Goal: Check status: Check status

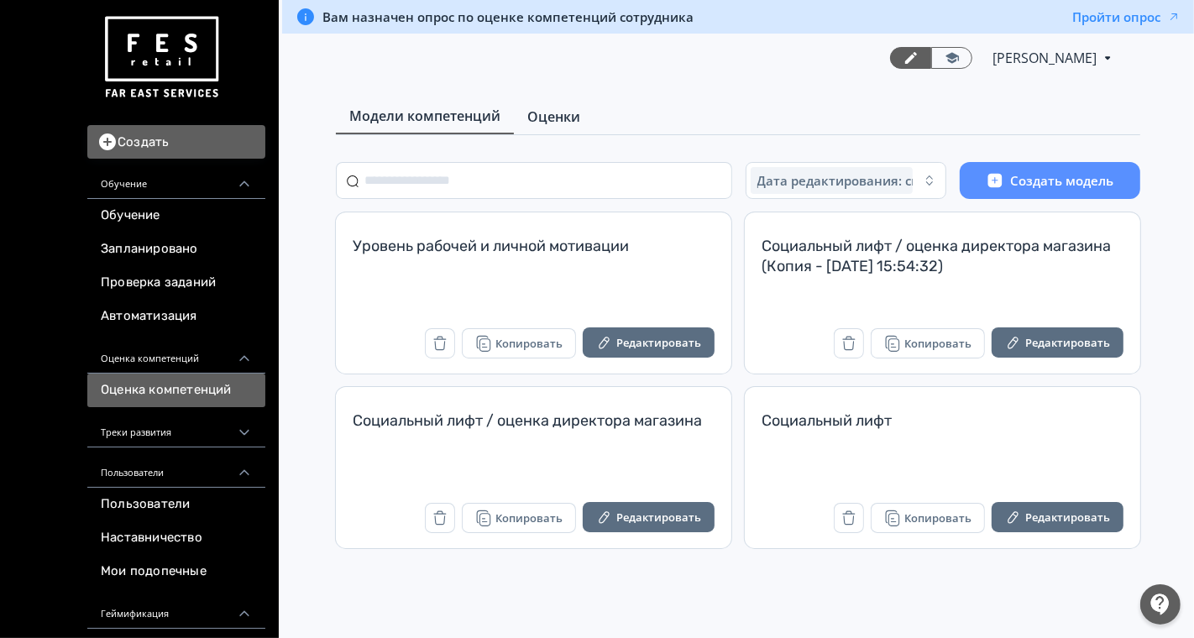
click at [551, 127] on link "Оценки" at bounding box center [554, 117] width 80 height 34
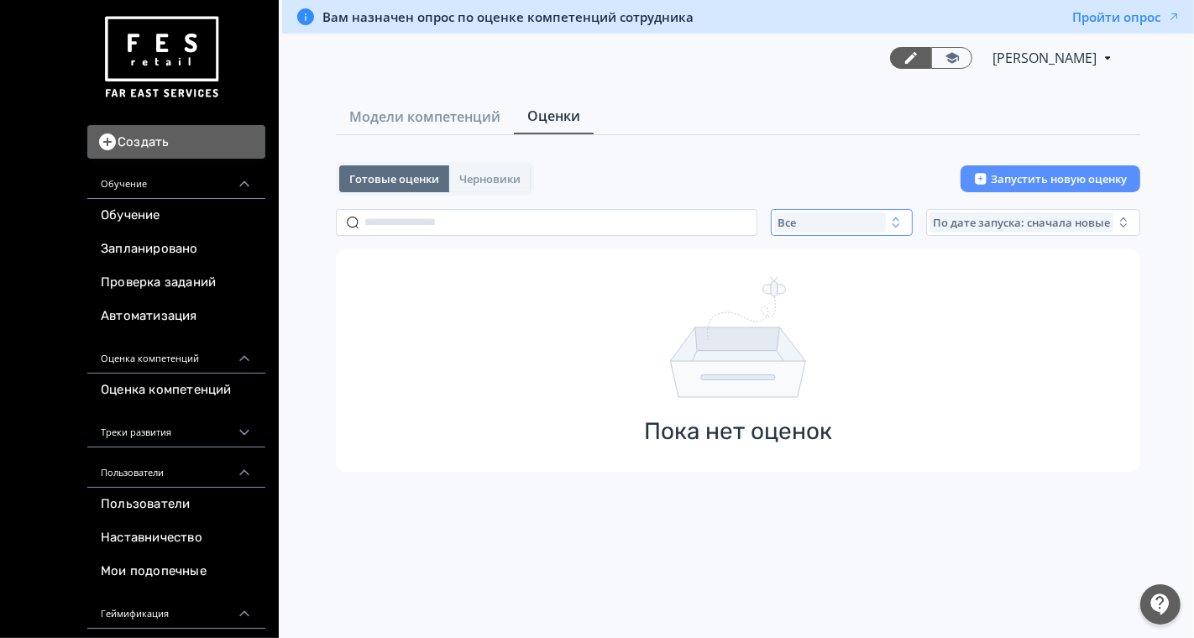
click at [794, 225] on span "Все" at bounding box center [786, 222] width 18 height 13
click at [791, 299] on div "Активные" at bounding box center [939, 291] width 316 height 30
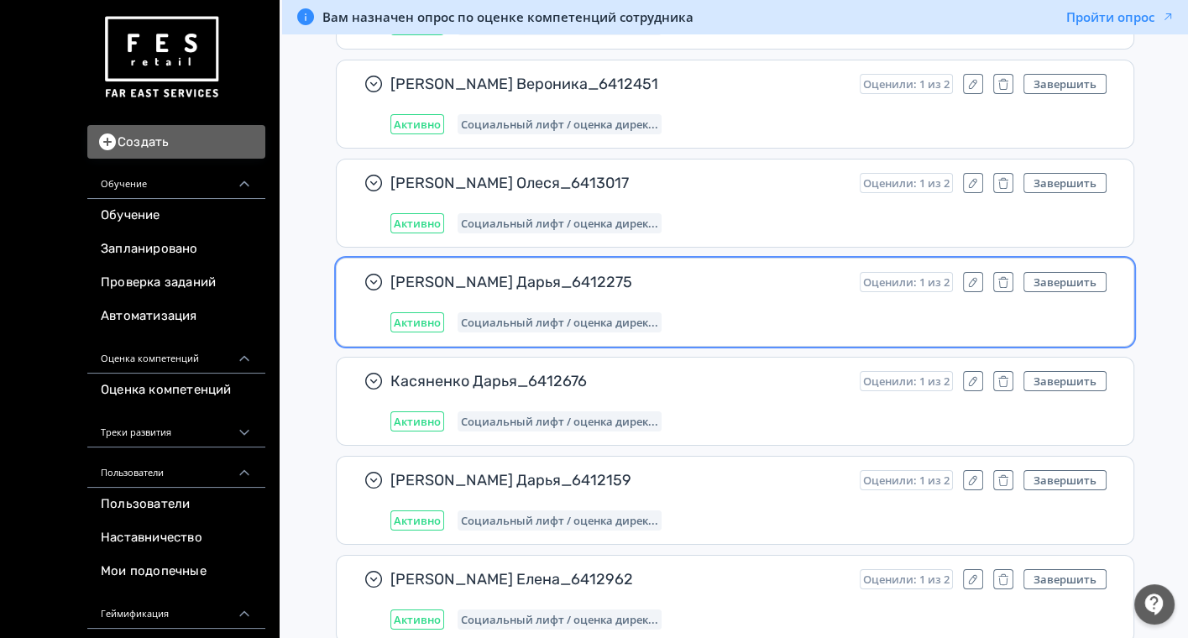
scroll to position [2319, 0]
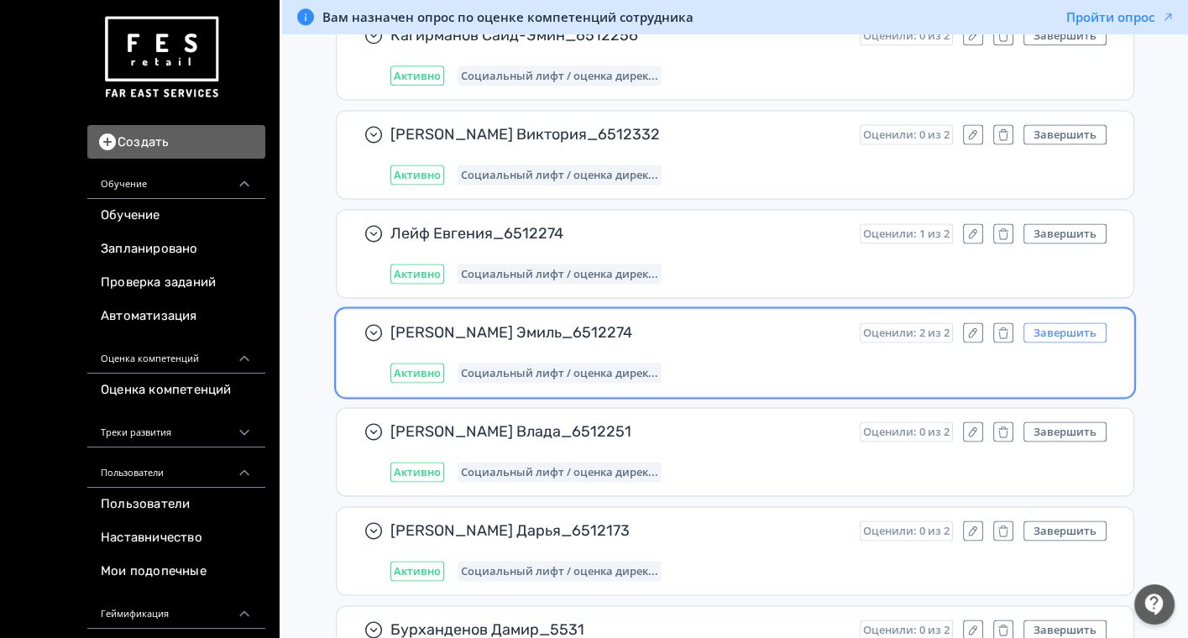
click at [1076, 322] on button "Завершить" at bounding box center [1064, 332] width 83 height 20
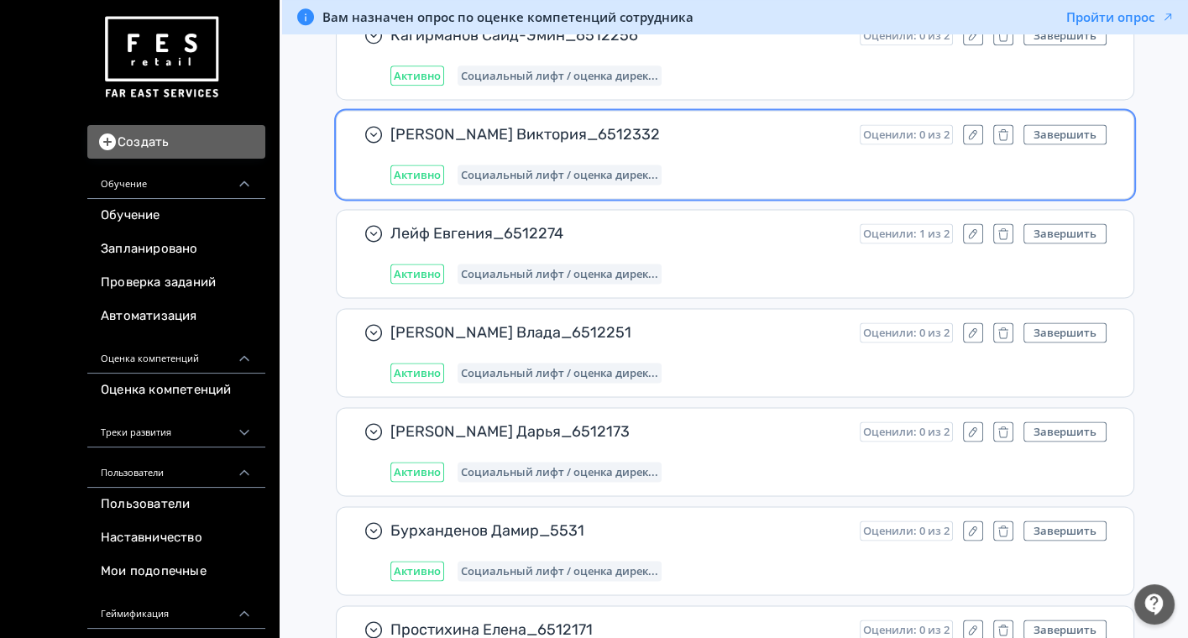
scroll to position [11585, 0]
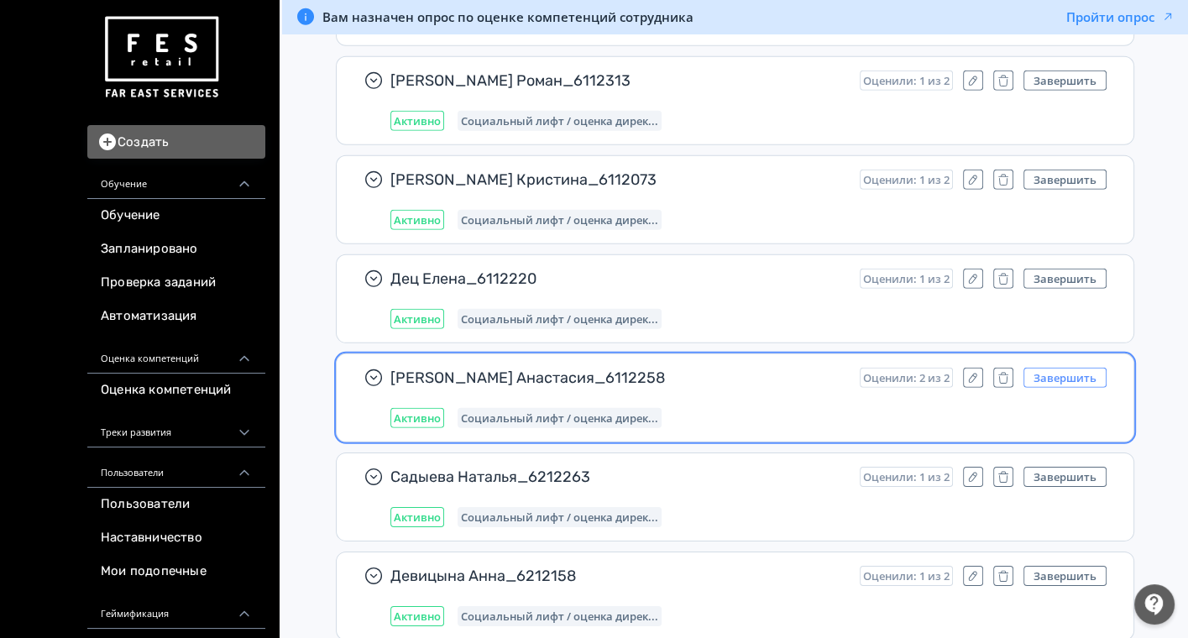
click at [1077, 368] on button "Завершить" at bounding box center [1064, 378] width 83 height 20
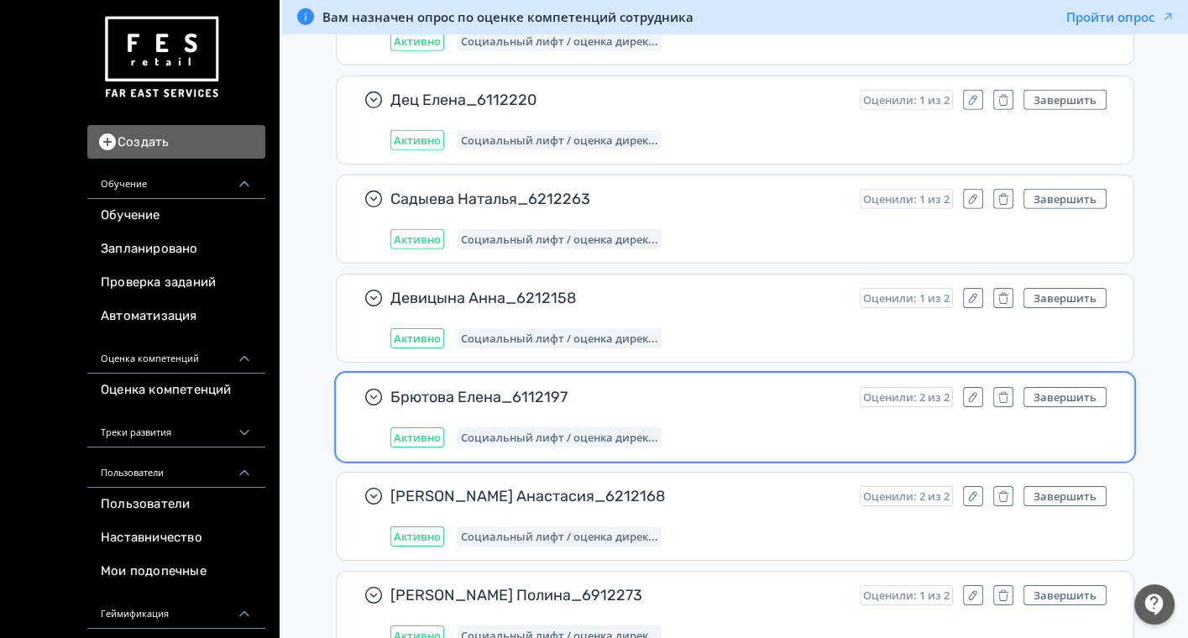
scroll to position [11771, 0]
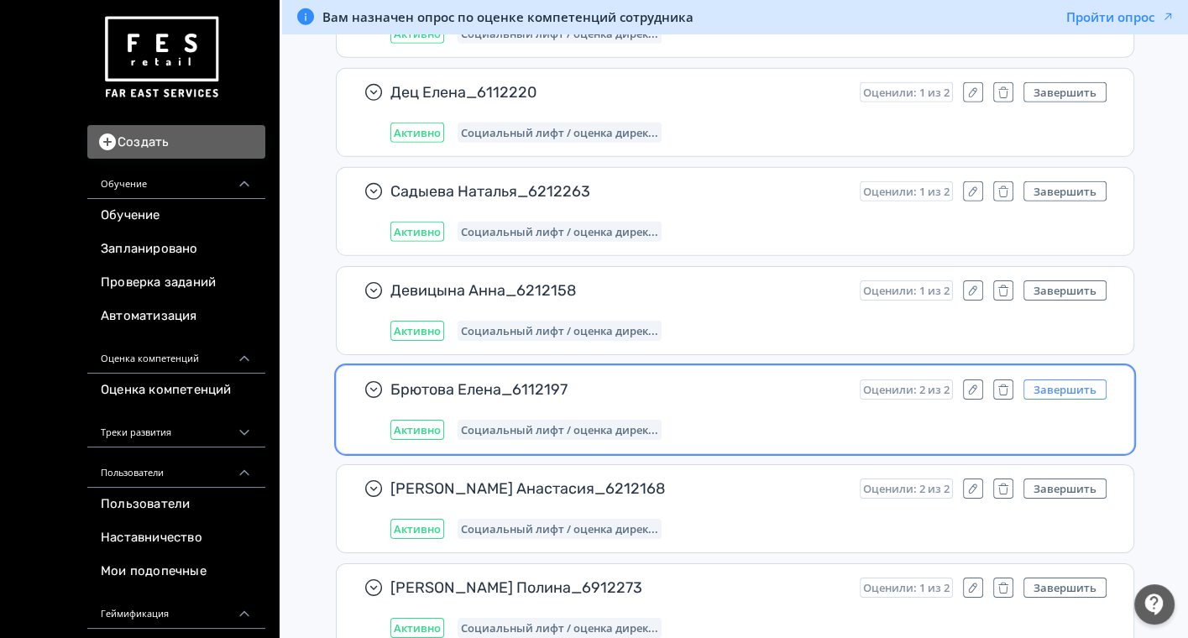
click at [1081, 379] on button "Завершить" at bounding box center [1064, 389] width 83 height 20
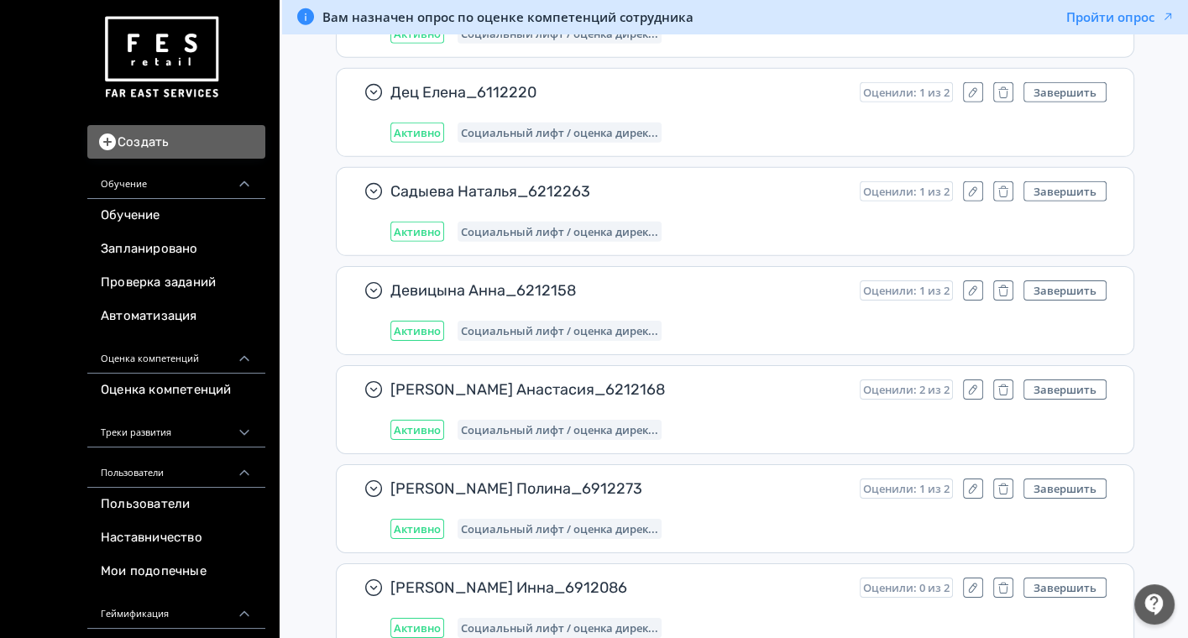
click at [1071, 379] on button "Завершить" at bounding box center [1064, 389] width 83 height 20
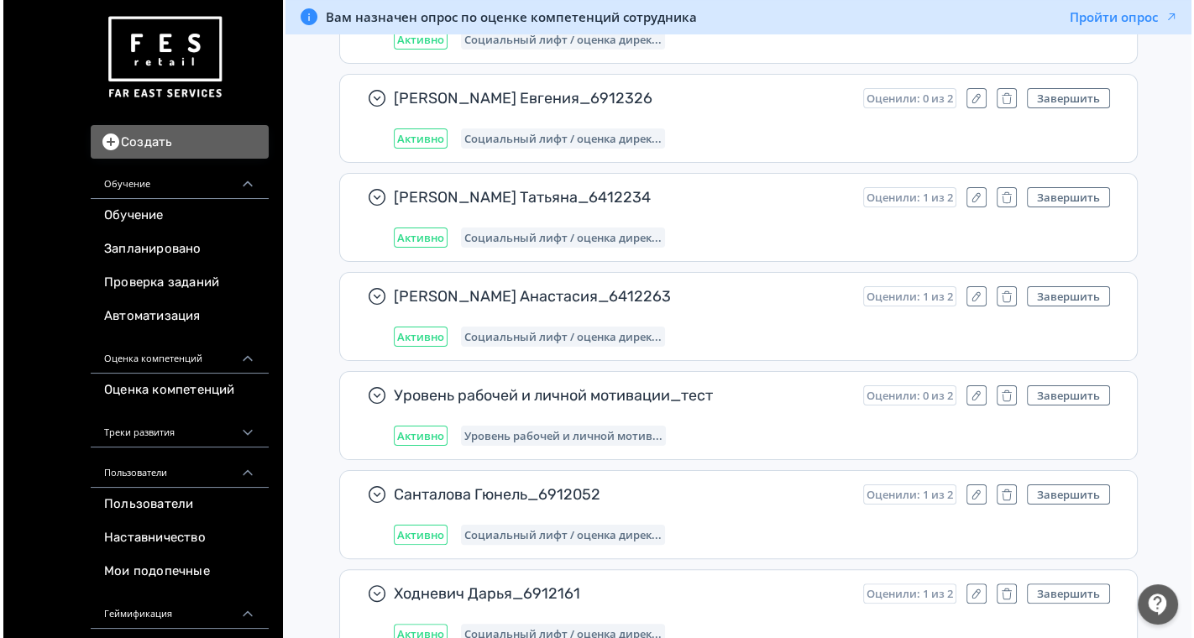
scroll to position [0, 0]
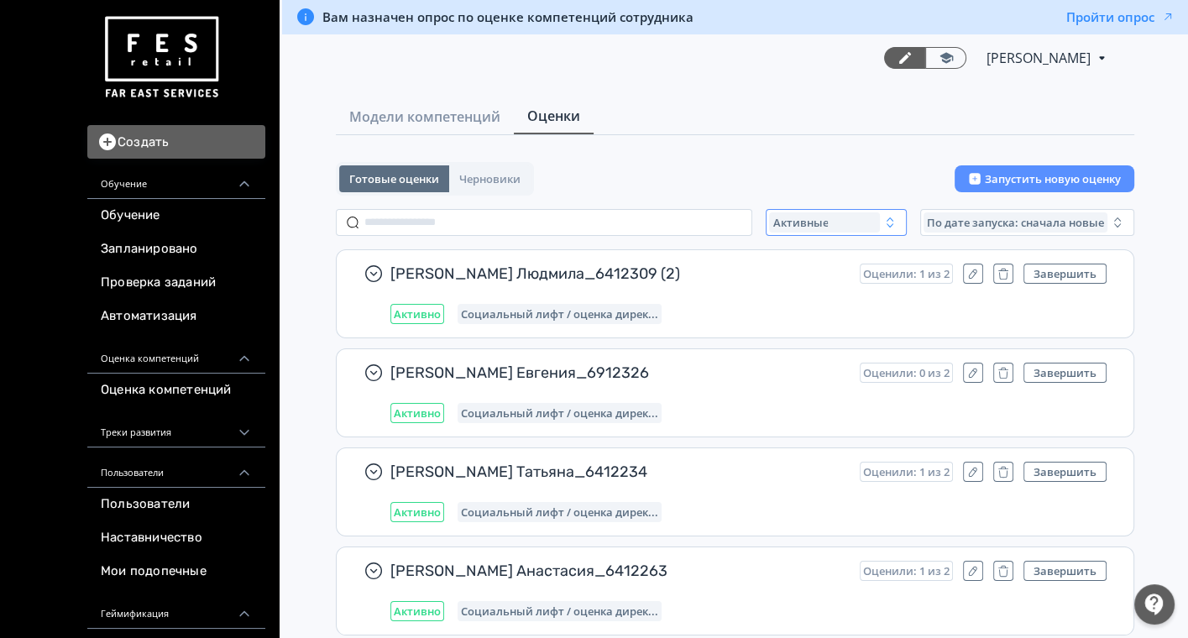
click at [767, 225] on button "Активные" at bounding box center [836, 222] width 141 height 27
click at [783, 249] on div "Все" at bounding box center [934, 261] width 316 height 30
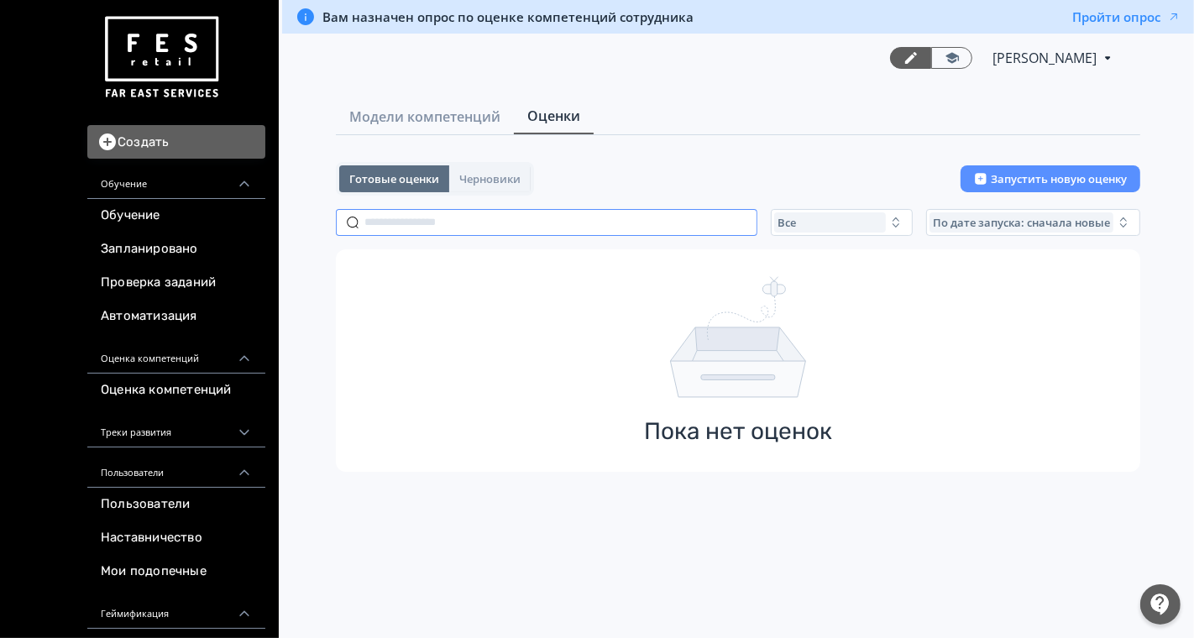
click at [441, 226] on input "text" at bounding box center [546, 222] width 421 height 27
type input "*"
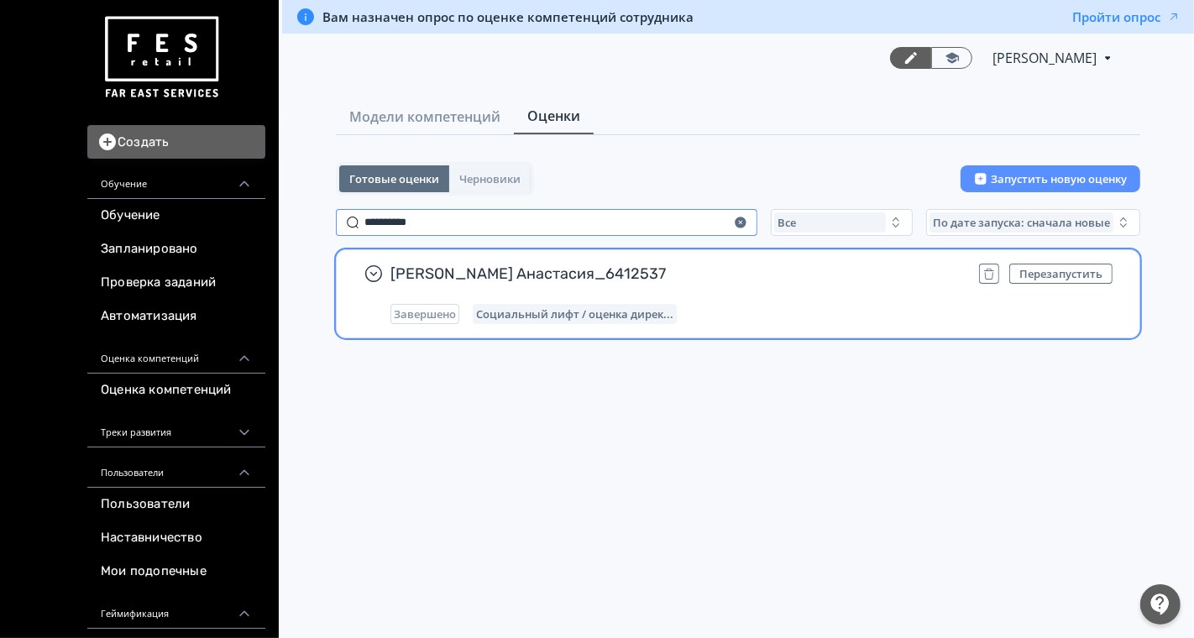
type input "**********"
click at [780, 319] on div "Завершено Социальный лифт / оценка дирек..." at bounding box center [751, 314] width 722 height 20
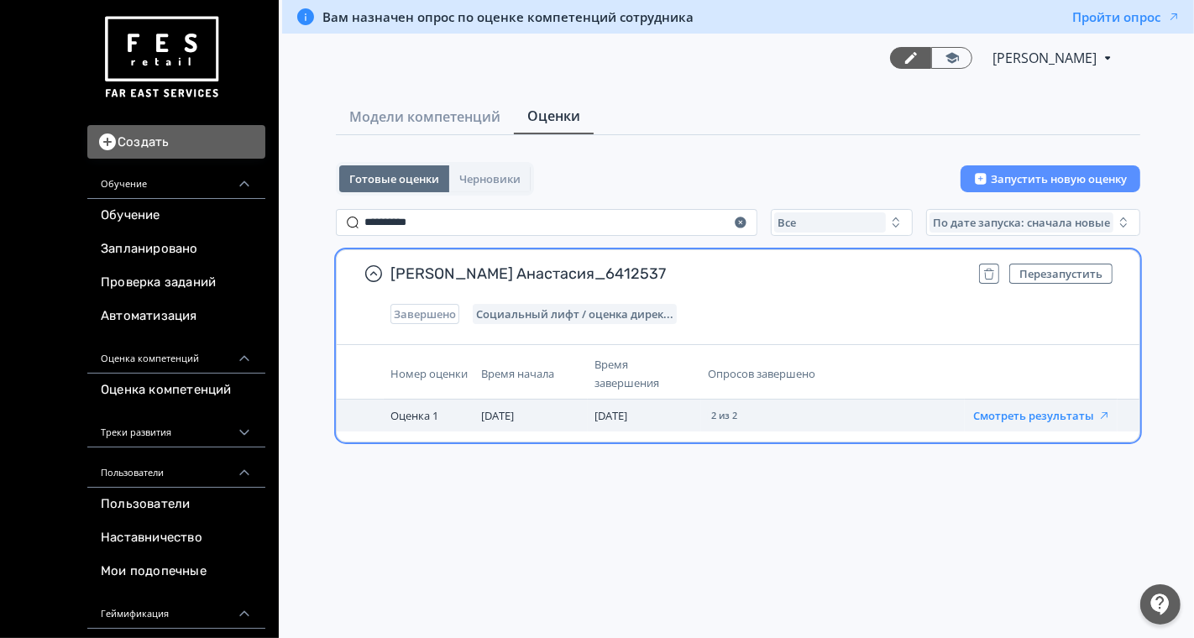
click at [1007, 409] on button "Смотреть результаты" at bounding box center [1042, 415] width 138 height 13
